Goal: Find specific page/section: Find specific page/section

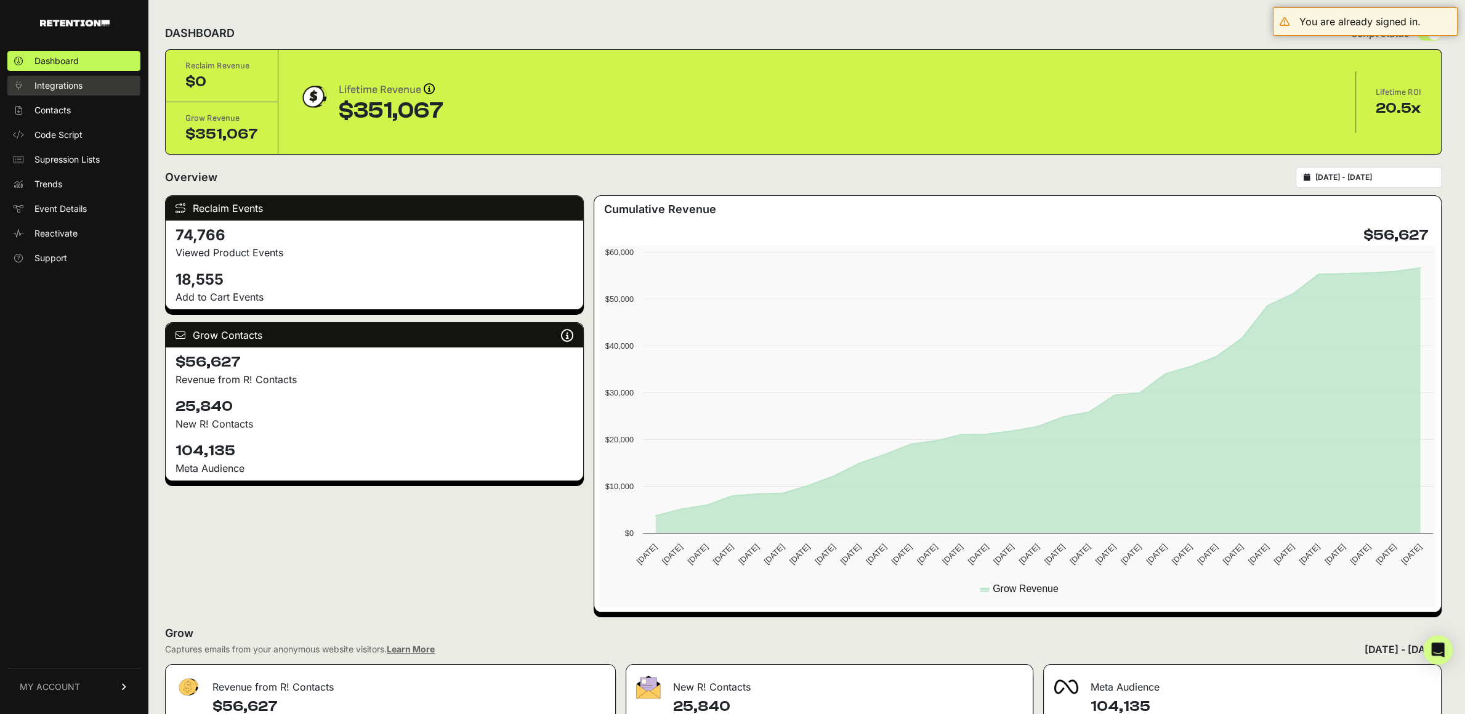
click at [55, 83] on span "Integrations" at bounding box center [58, 85] width 48 height 12
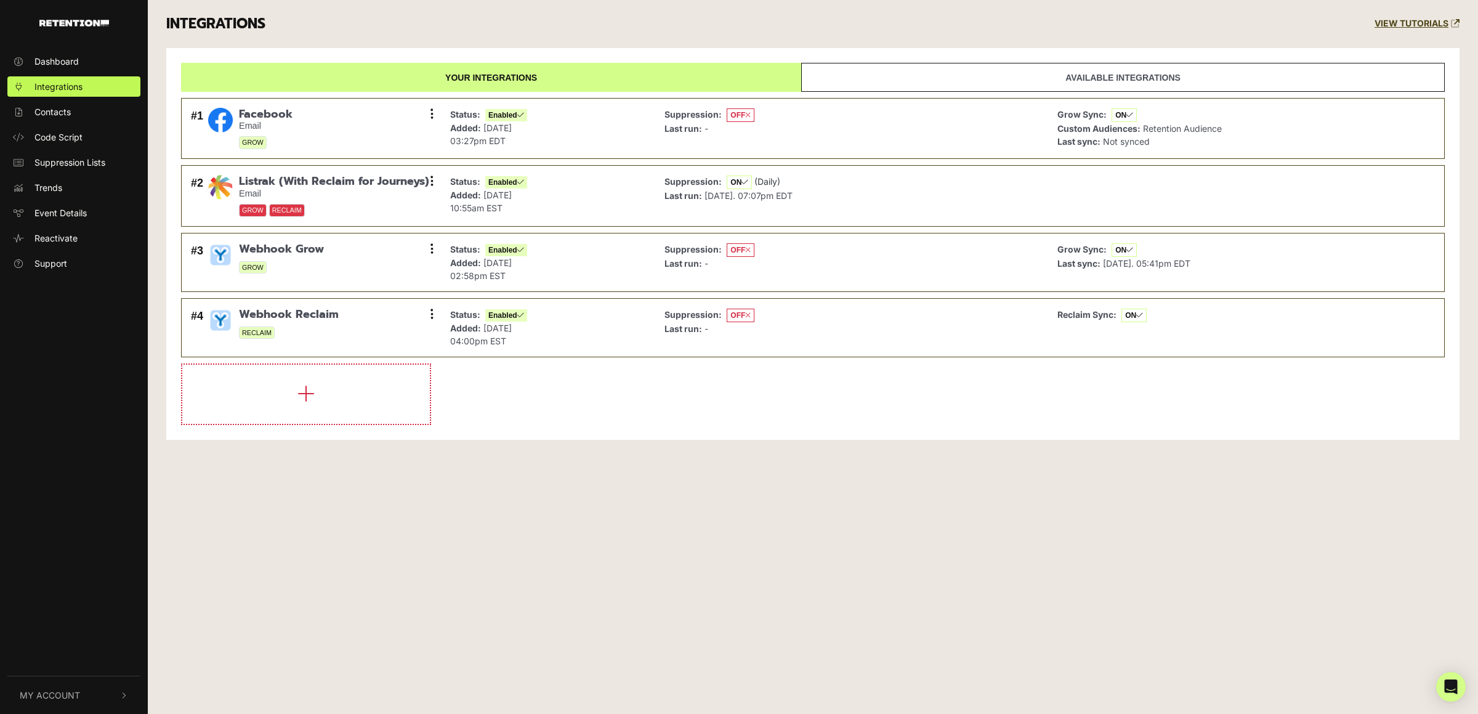
click at [739, 609] on div "Dashboard Integrations Contacts Code Script Suppression Lists Trends Event Deta…" at bounding box center [739, 357] width 1478 height 714
click at [929, 540] on div "Dashboard Integrations Contacts Code Script Suppression Lists Trends Event Deta…" at bounding box center [739, 357] width 1478 height 714
drag, startPoint x: 1100, startPoint y: 453, endPoint x: 1059, endPoint y: 353, distance: 107.7
click at [1094, 451] on div "INTEGRATIONS VIEW TUTORIALS Your integrations Available integrations #1 Faceboo…" at bounding box center [813, 229] width 1330 height 458
click at [997, 513] on div "Dashboard Integrations Contacts Code Script Suppression Lists Trends Event Deta…" at bounding box center [739, 357] width 1478 height 714
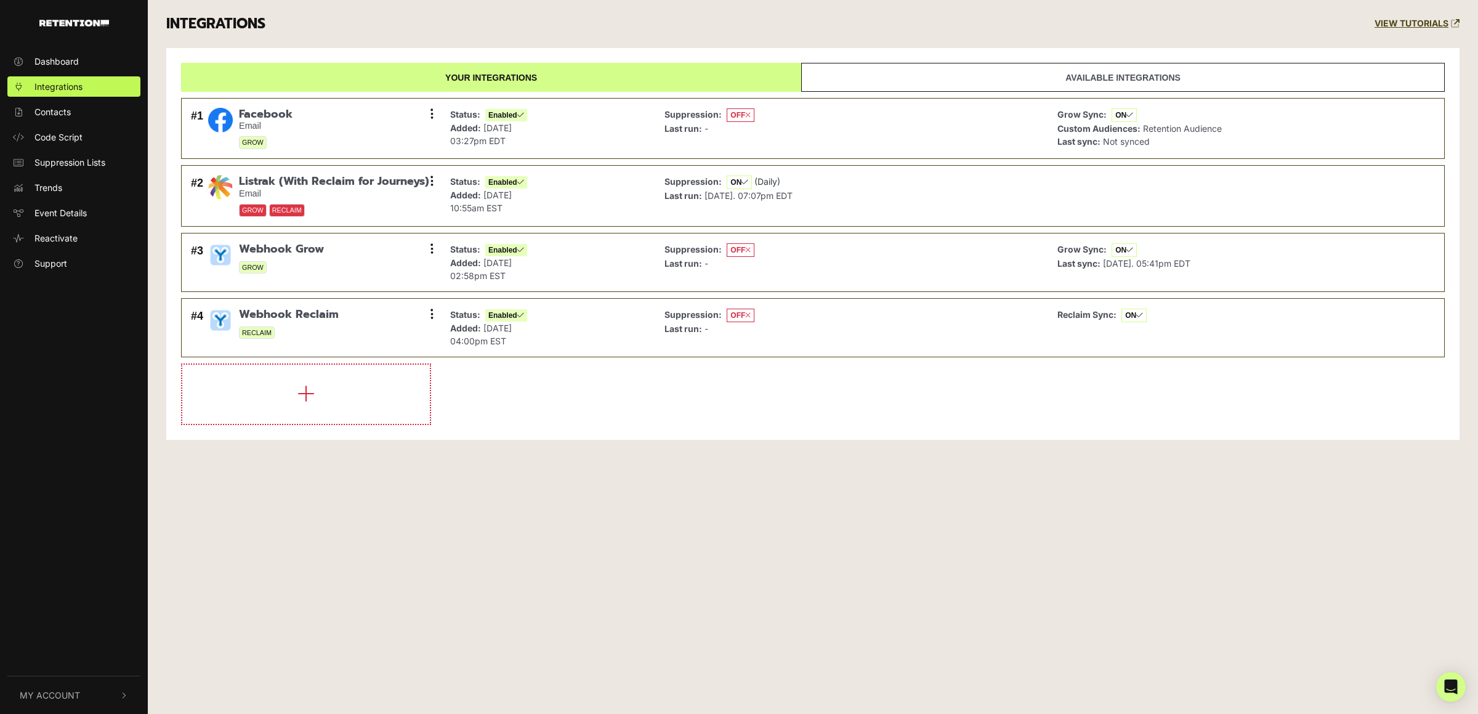
click at [952, 542] on div "Dashboard Integrations Contacts Code Script Suppression Lists Trends Event Deta…" at bounding box center [739, 357] width 1478 height 714
